Goal: Complete application form

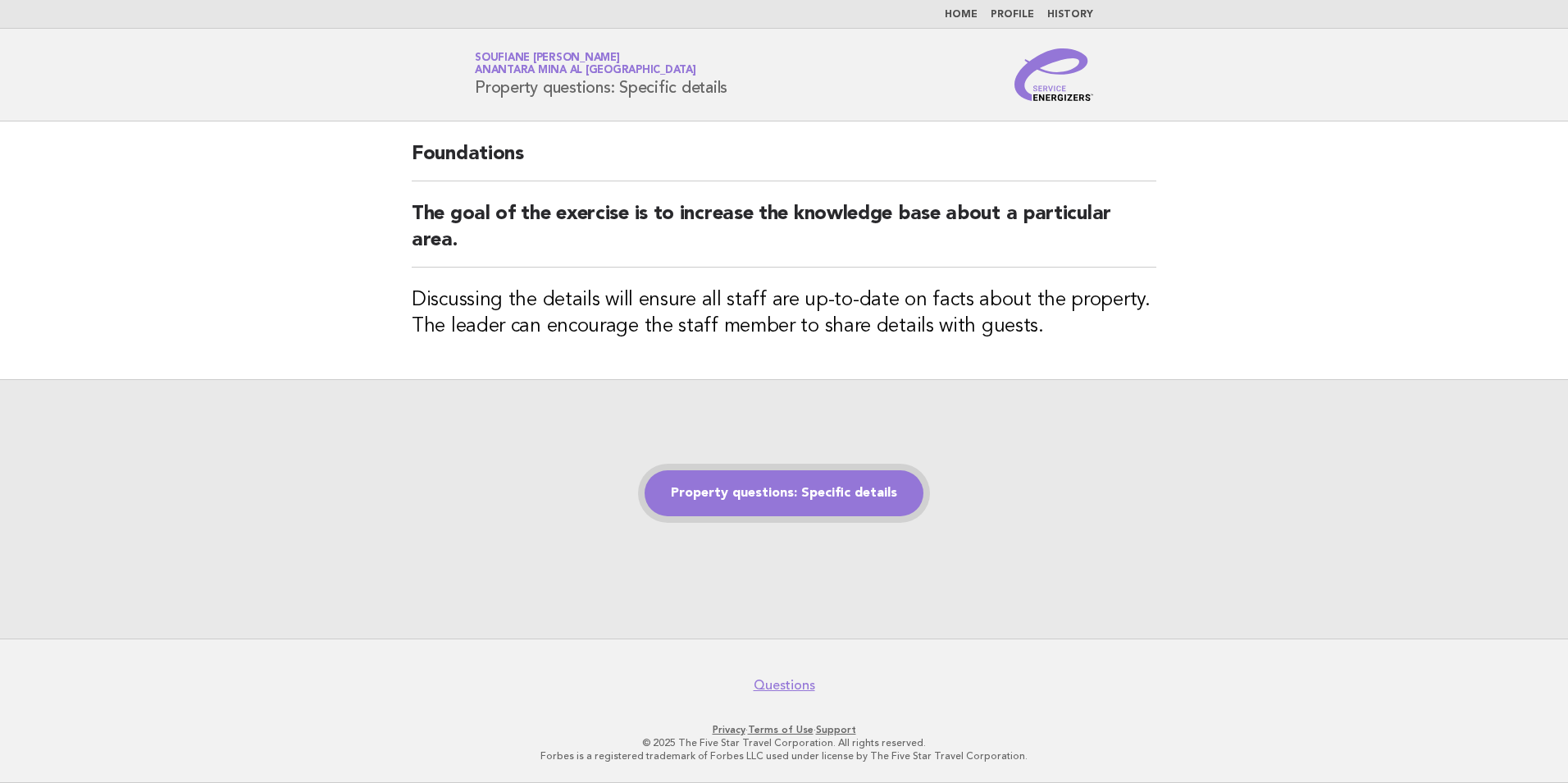
click at [789, 501] on link "Property questions: Specific details" at bounding box center [784, 493] width 278 height 46
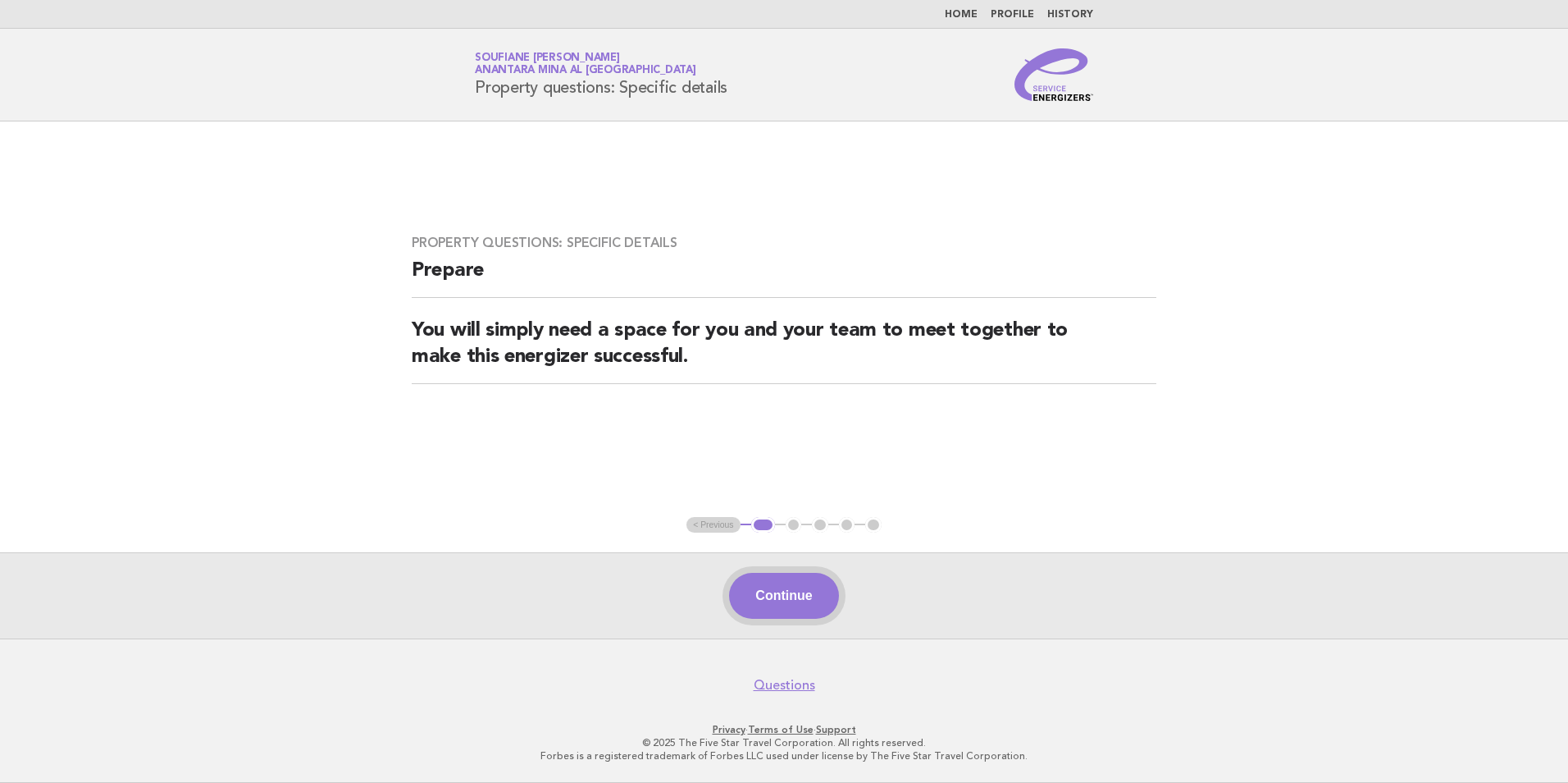
click at [775, 596] on button "Continue" at bounding box center [784, 595] width 110 height 46
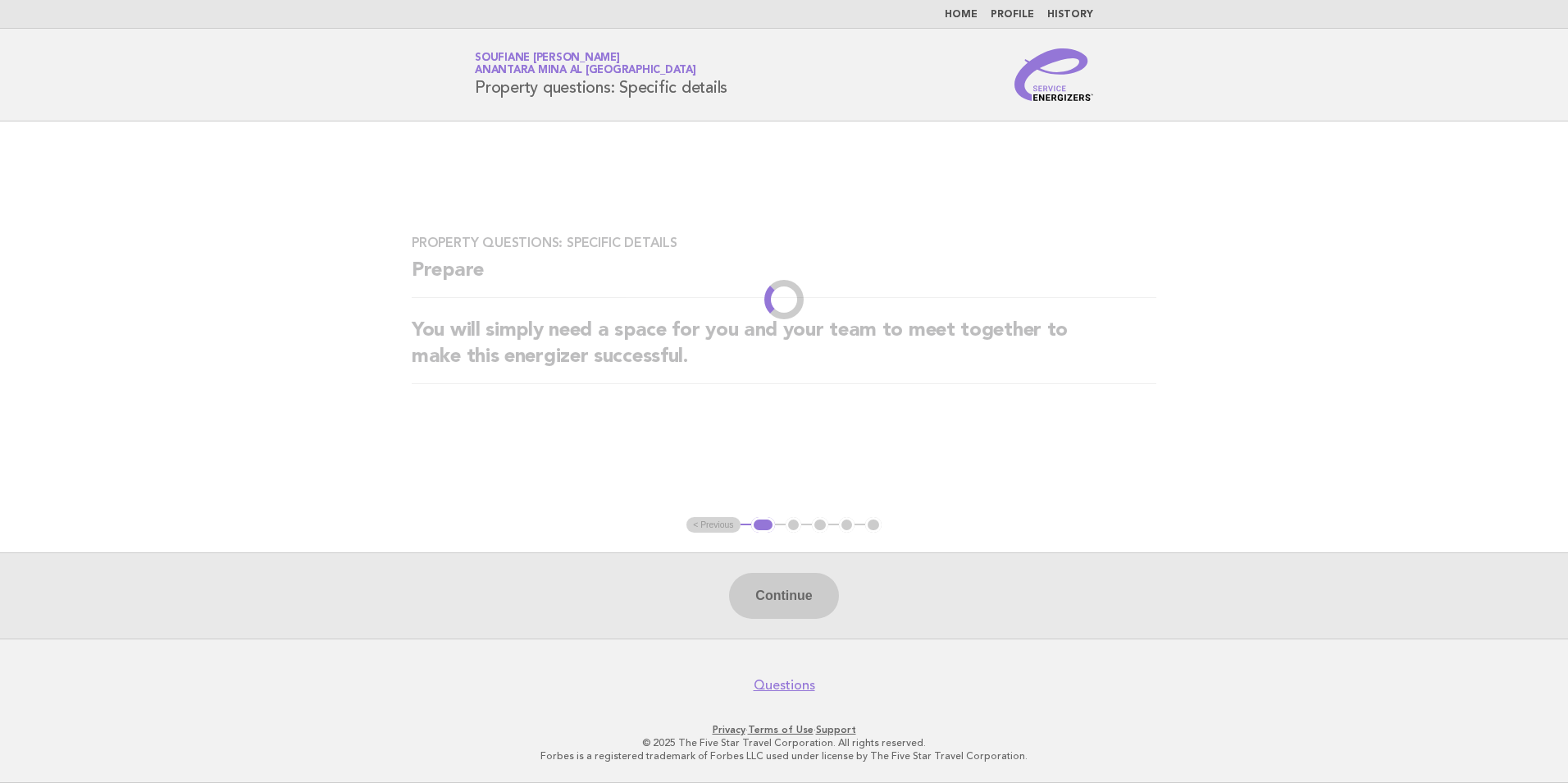
click at [773, 599] on div "Continue" at bounding box center [784, 595] width 1568 height 86
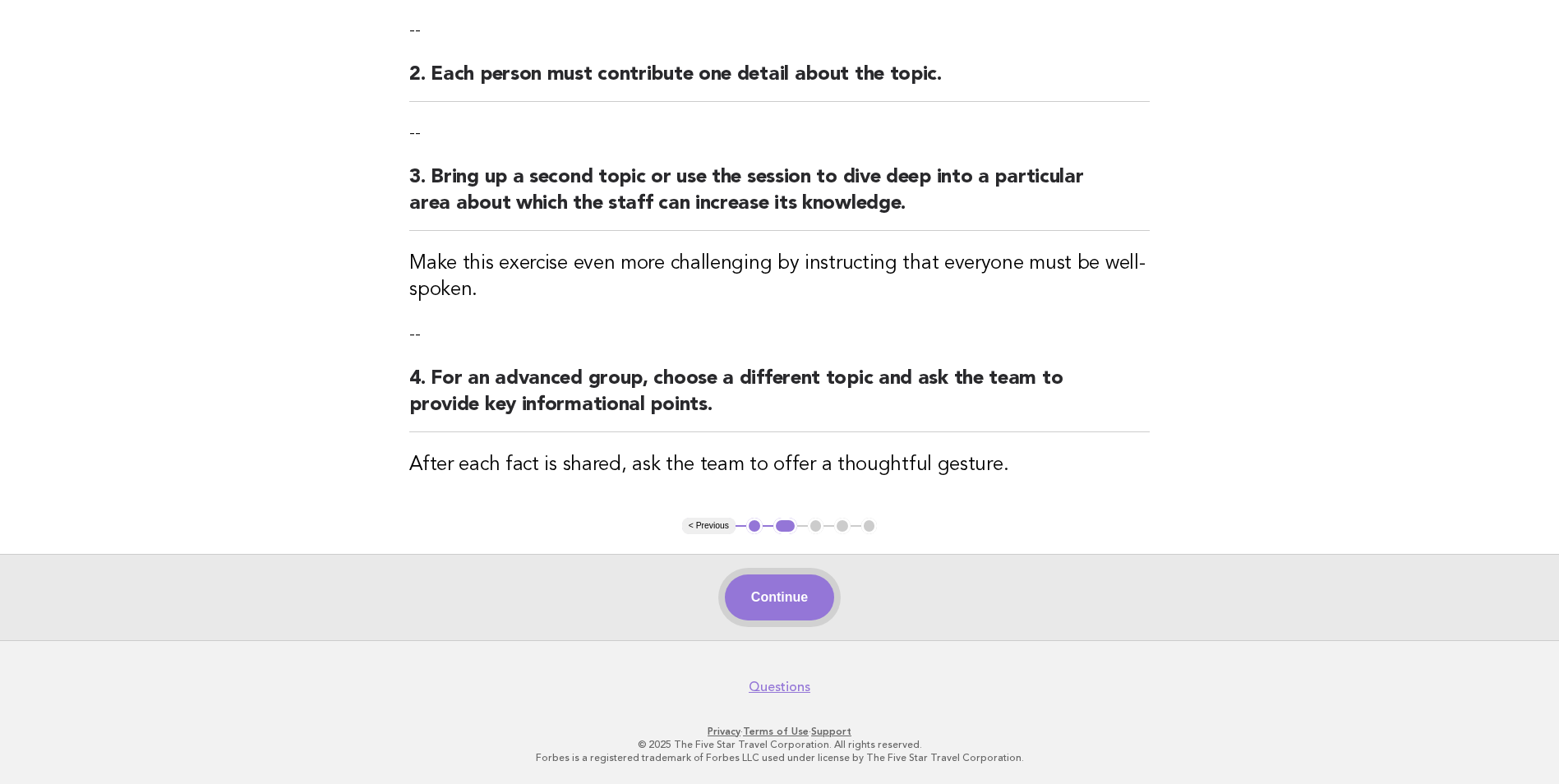
click at [791, 604] on button "Continue" at bounding box center [780, 597] width 110 height 46
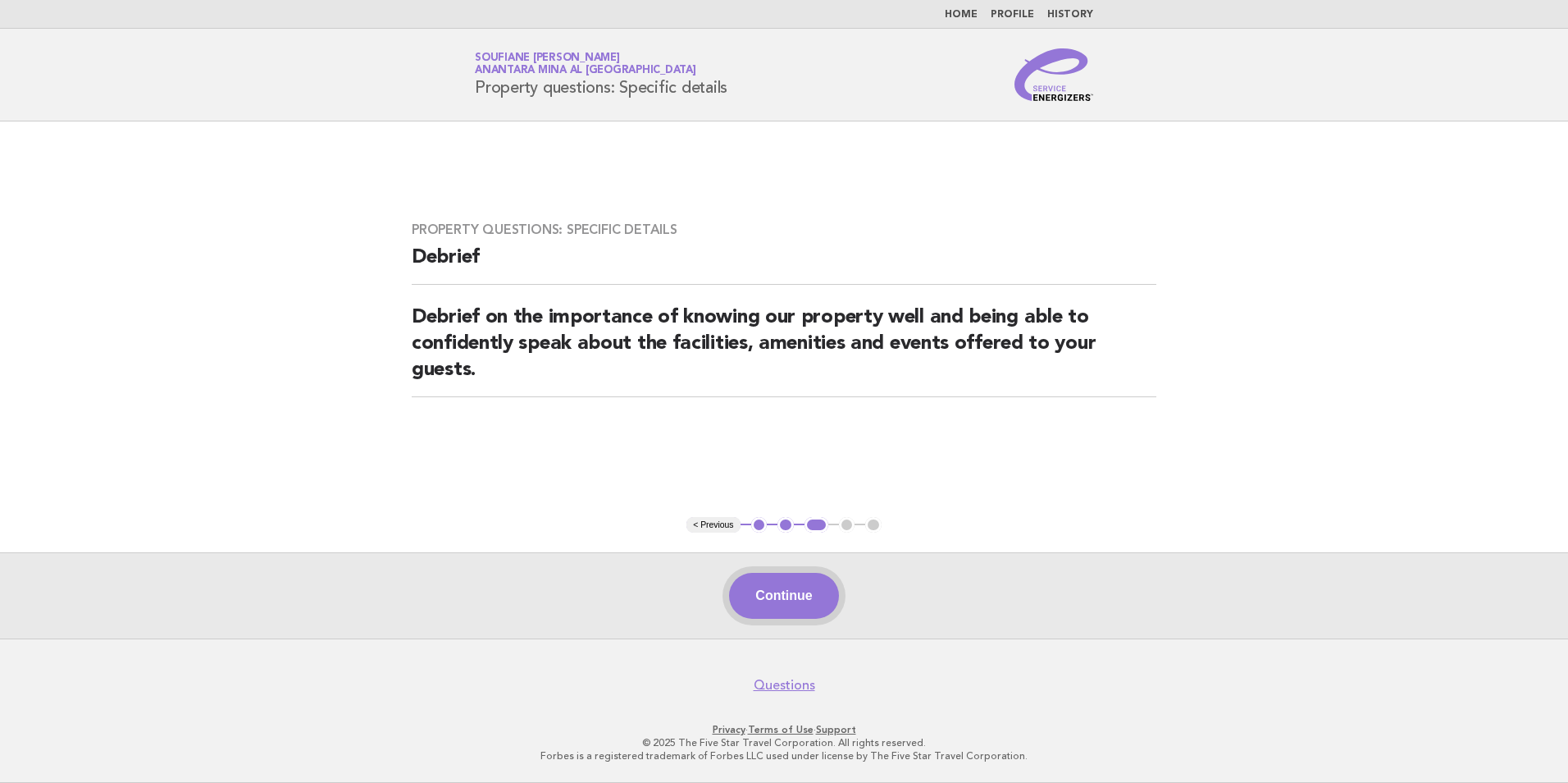
click at [788, 594] on button "Continue" at bounding box center [784, 595] width 110 height 46
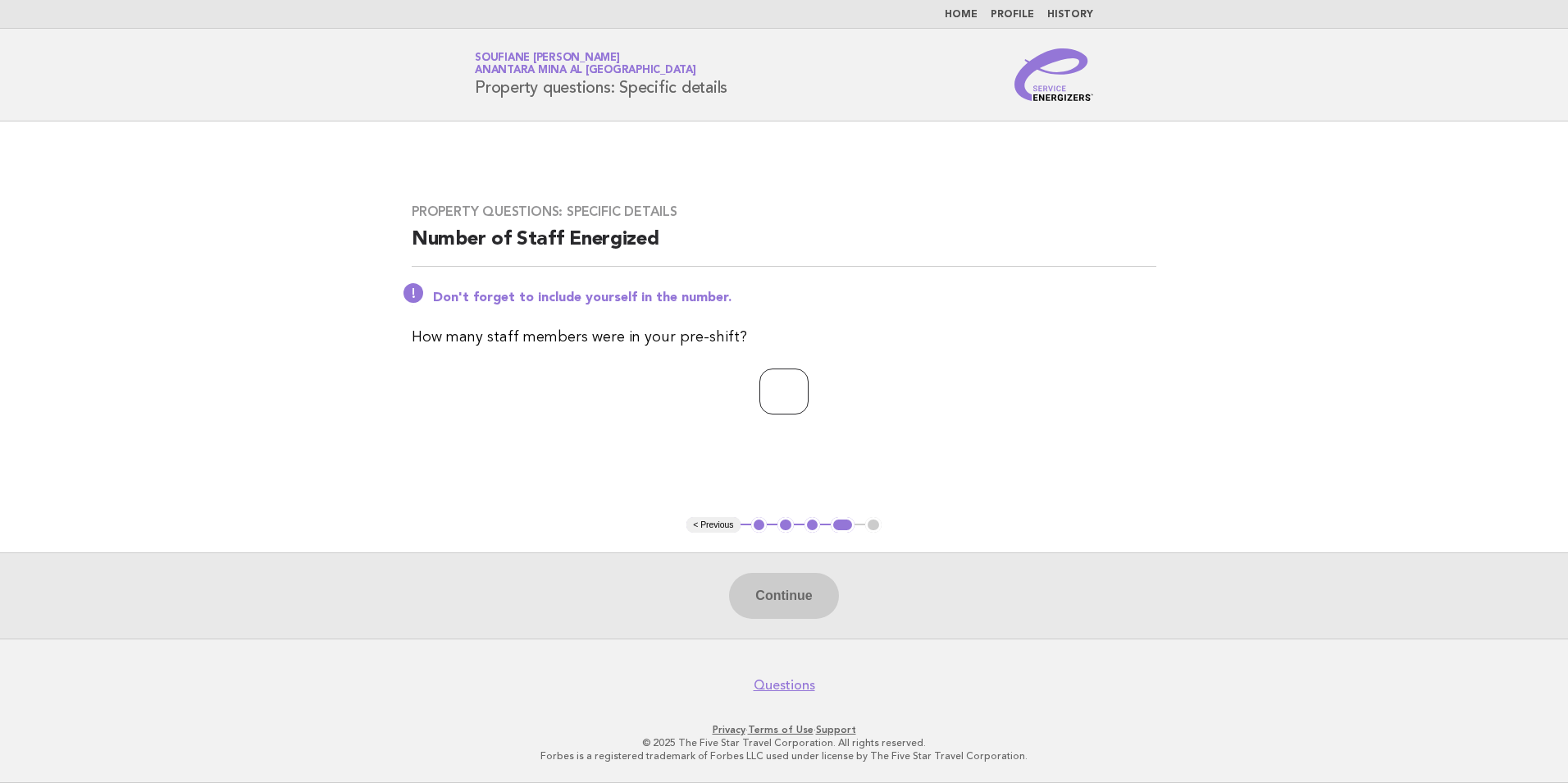
click at [784, 398] on input "number" at bounding box center [784, 391] width 49 height 46
type input "*"
click at [664, 440] on div "Property questions: Specific details Number of Staff Energized Don't forget to …" at bounding box center [784, 319] width 784 height 270
click at [791, 604] on button "Continue" at bounding box center [784, 595] width 110 height 46
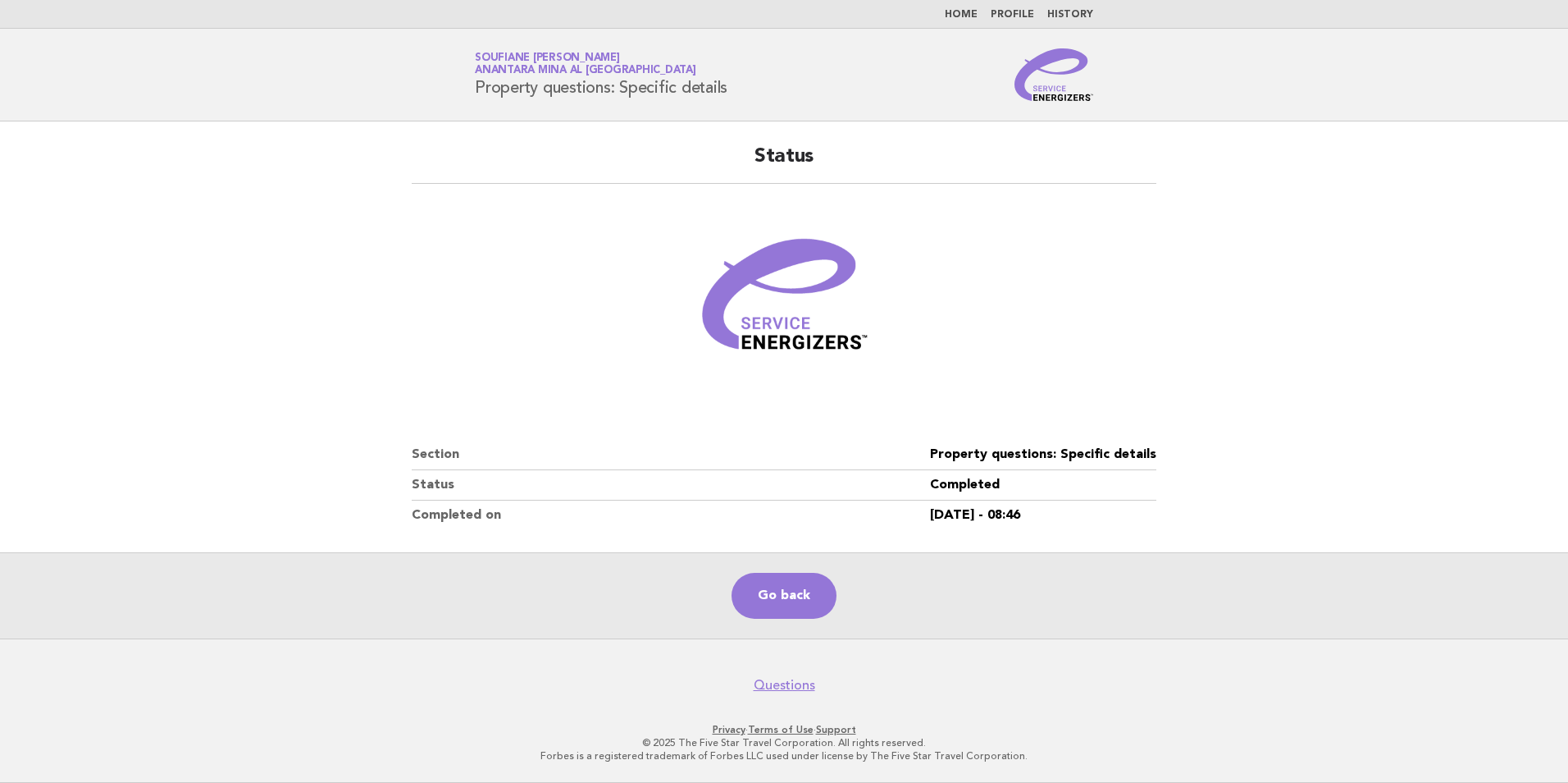
click at [1025, 448] on dd "Property questions: Specific details" at bounding box center [1043, 455] width 227 height 30
copy dl "Property questions: Specific details"
